Goal: Information Seeking & Learning: Find specific fact

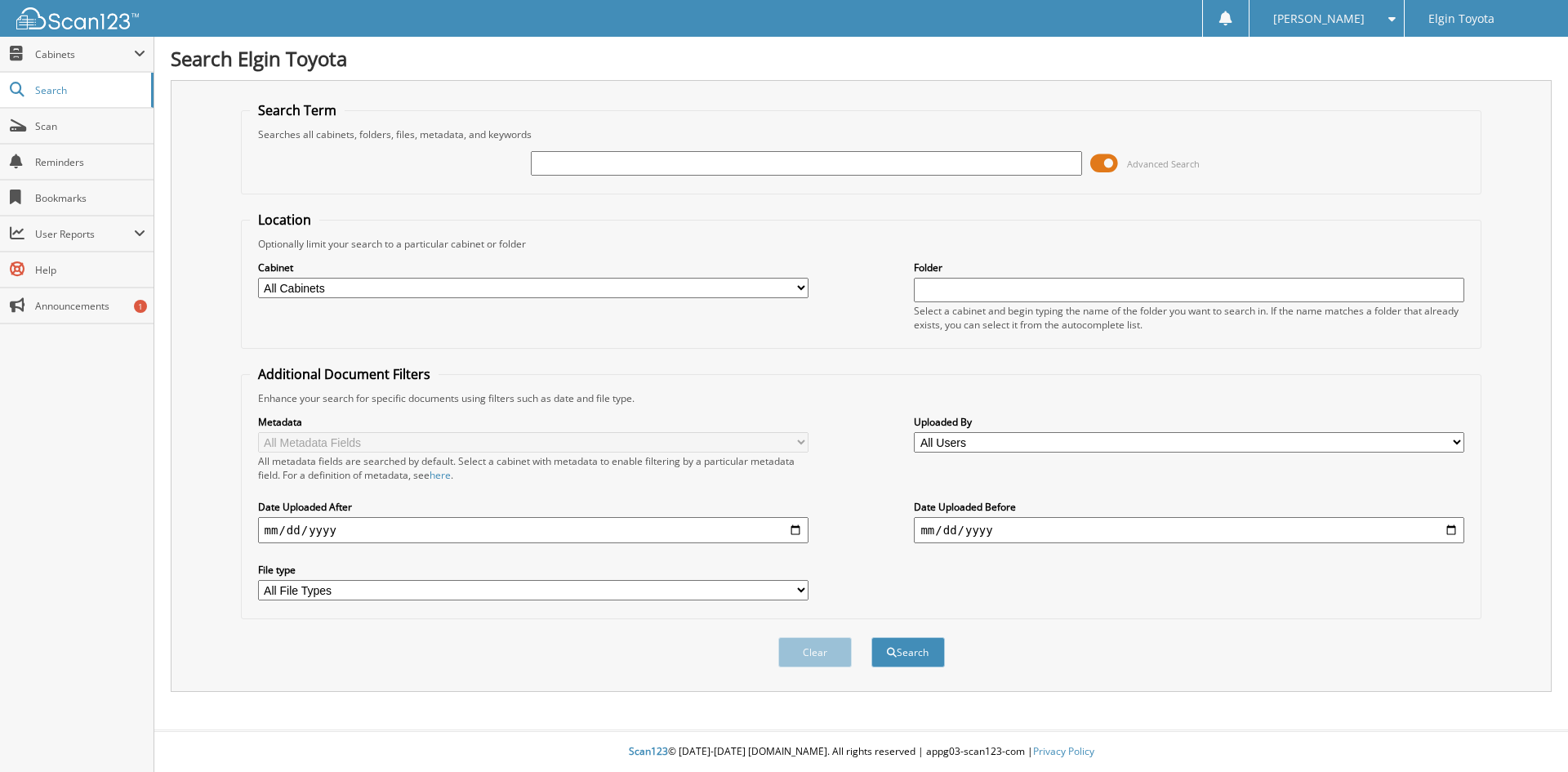
click at [552, 159] on input "text" at bounding box center [805, 164] width 550 height 25
type input "[US_VEHICLE_IDENTIFICATION_NUMBER]"
click at [922, 661] on button "Search" at bounding box center [908, 652] width 74 height 30
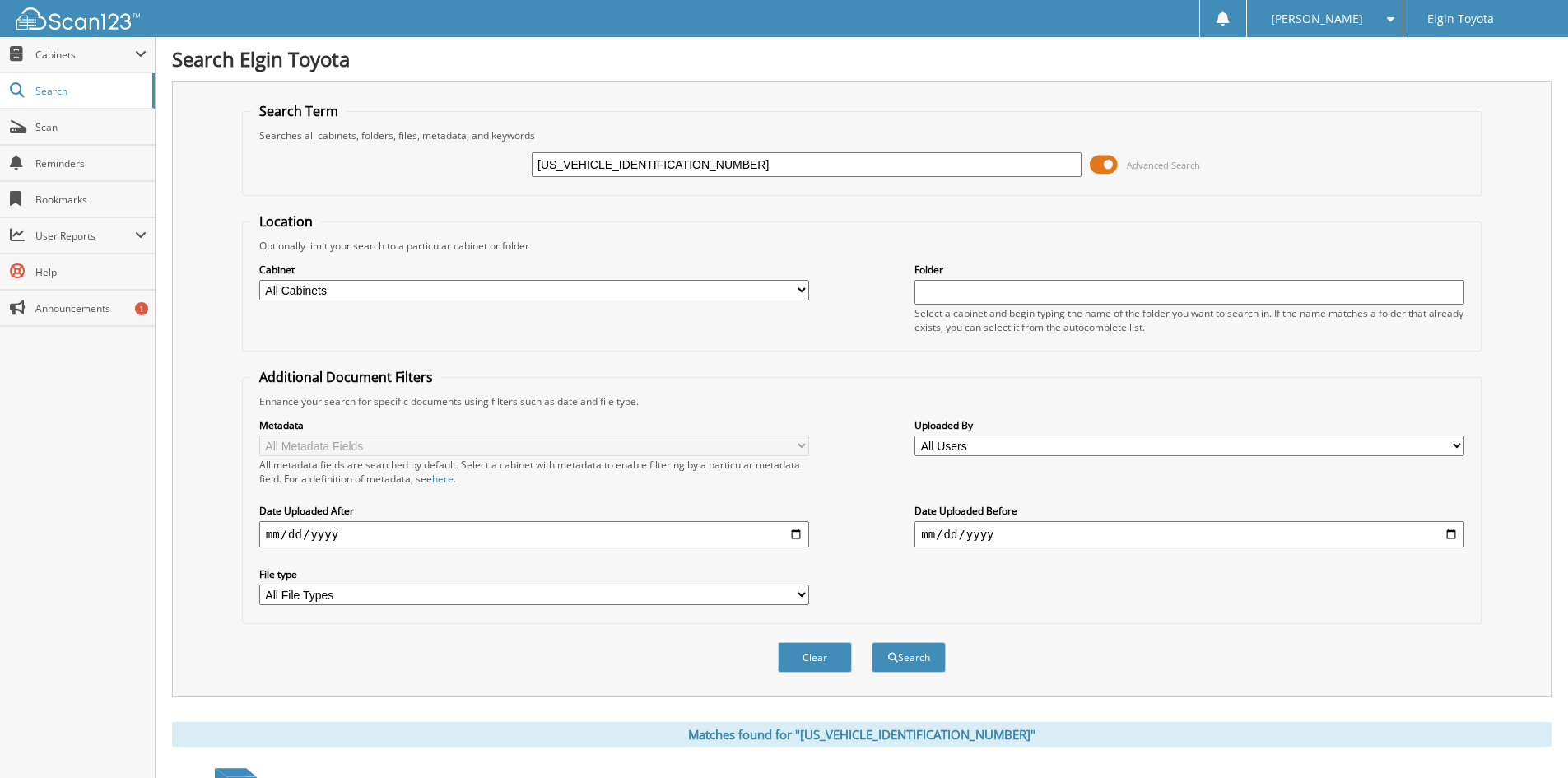
drag, startPoint x: 835, startPoint y: 663, endPoint x: 1083, endPoint y: 668, distance: 248.1
click at [1083, 668] on div "Clear Search" at bounding box center [862, 657] width 1240 height 67
click at [915, 659] on button "Search" at bounding box center [909, 657] width 74 height 30
